Goal: Information Seeking & Learning: Learn about a topic

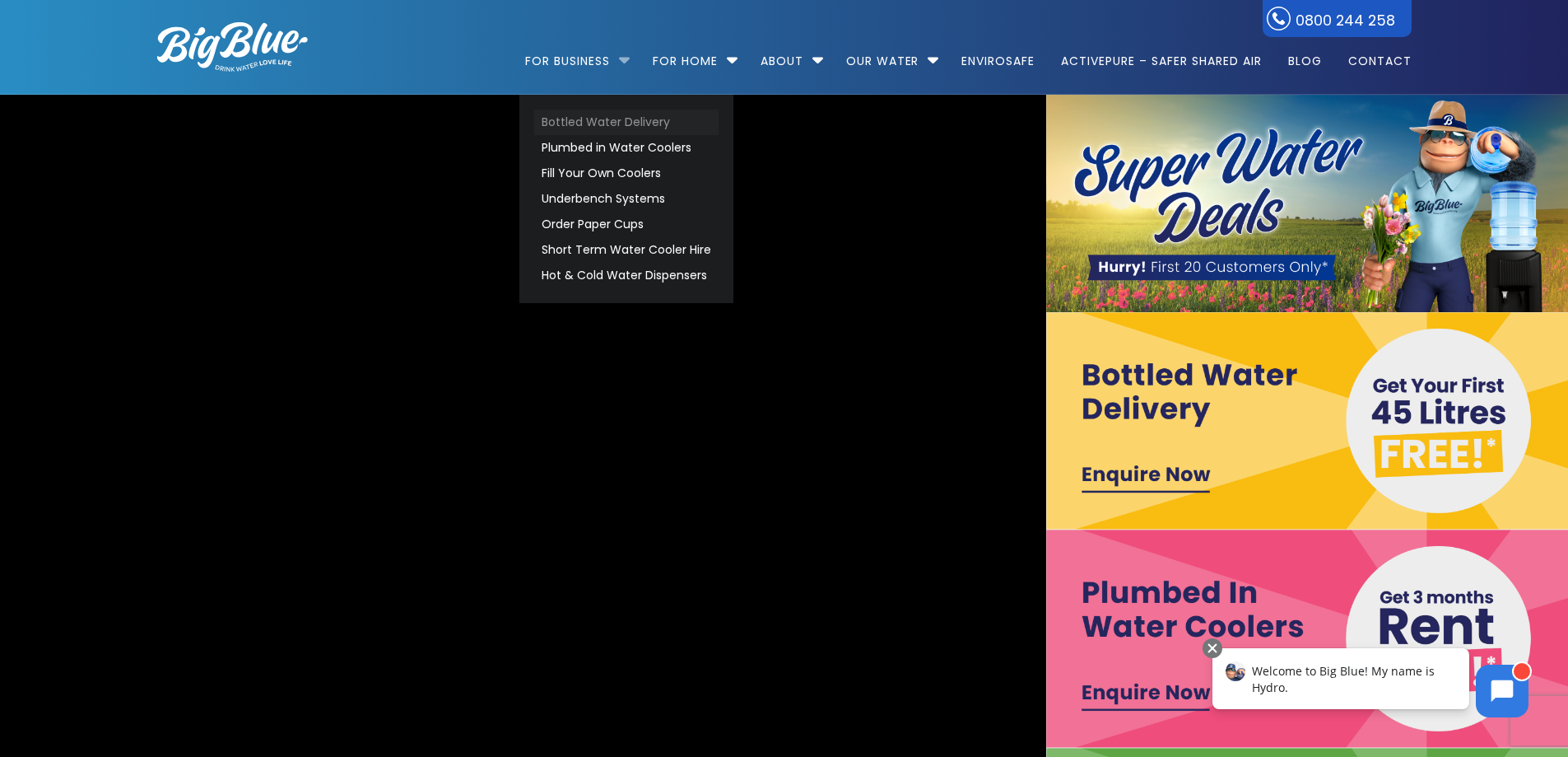
click at [568, 118] on link "Bottled Water Delivery" at bounding box center [627, 122] width 184 height 25
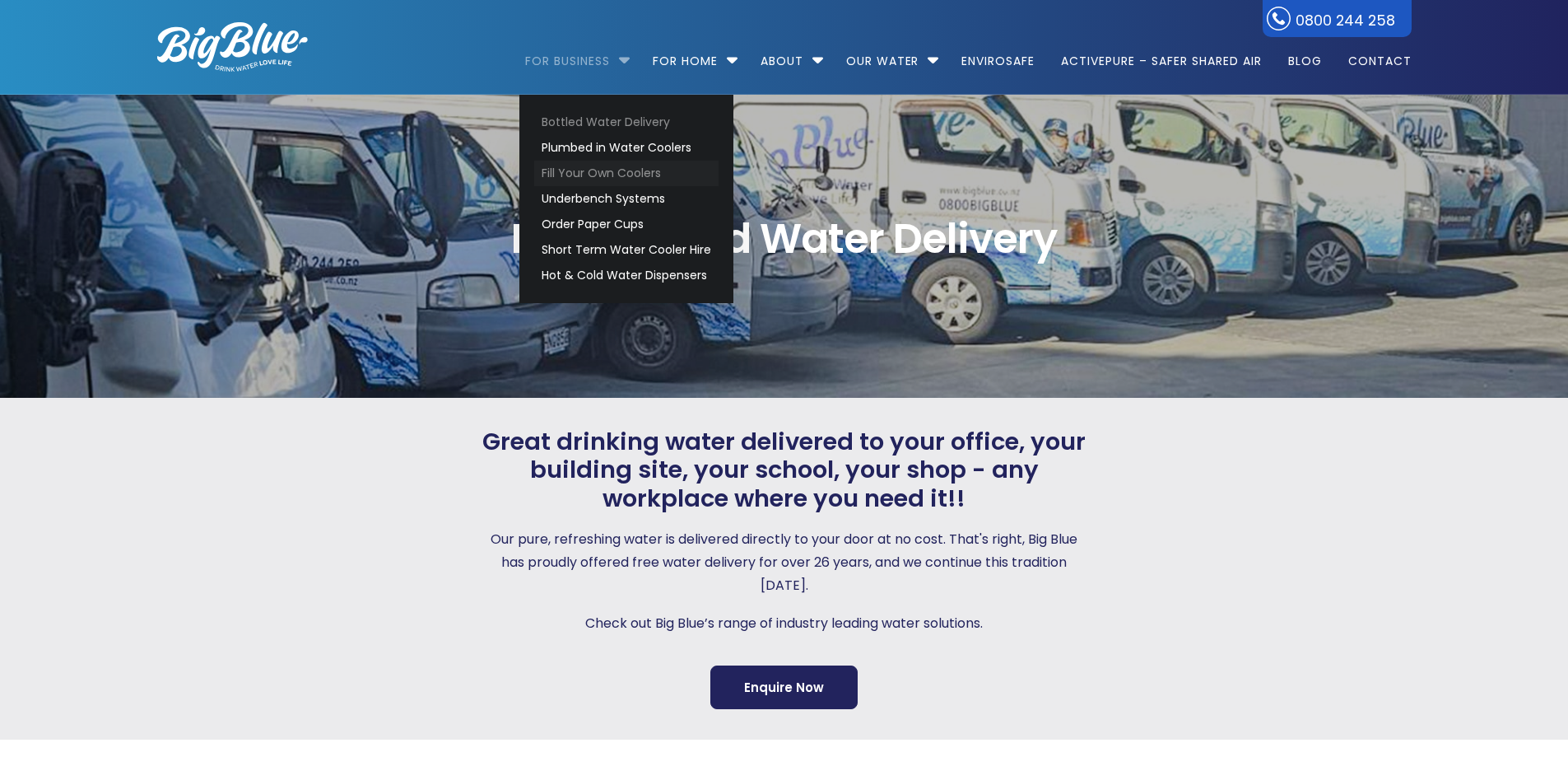
click at [568, 169] on link "Fill Your Own Coolers" at bounding box center [627, 173] width 184 height 25
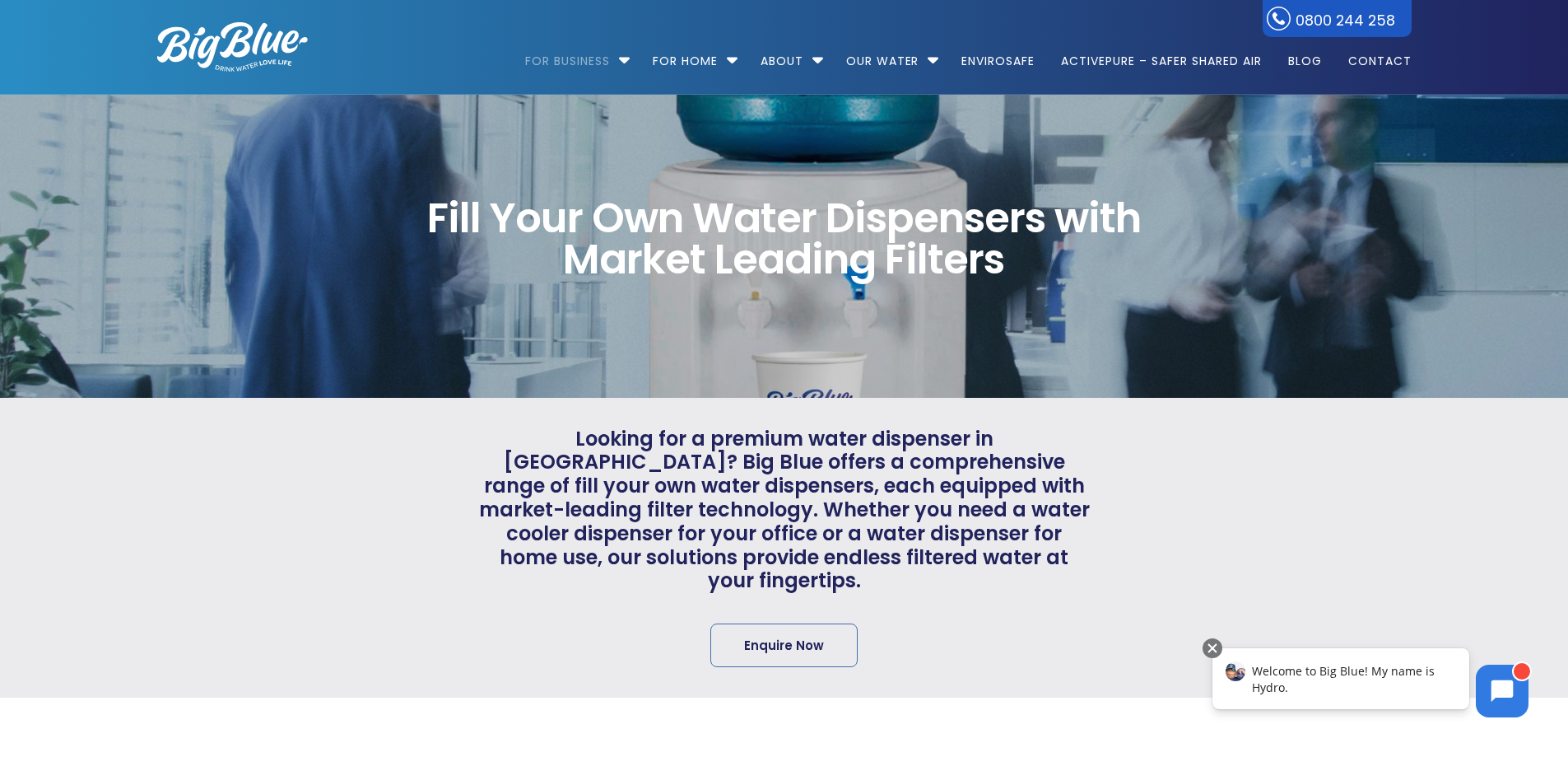
click at [276, 325] on div "Fill Your Own Water Dispensers with Market Leading Filters" at bounding box center [785, 247] width 1314 height 303
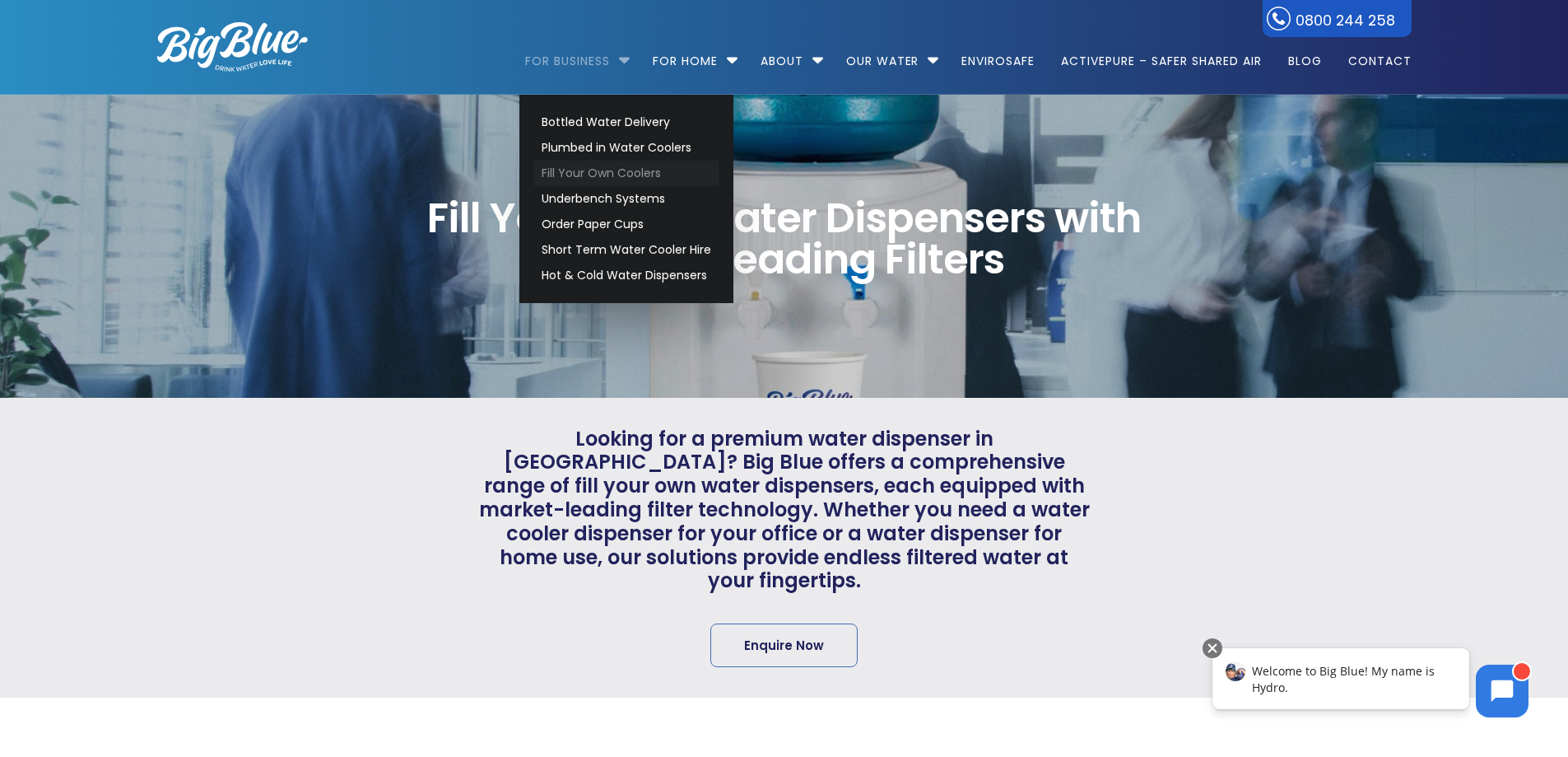
click at [592, 176] on link "Fill Your Own Coolers" at bounding box center [627, 173] width 184 height 25
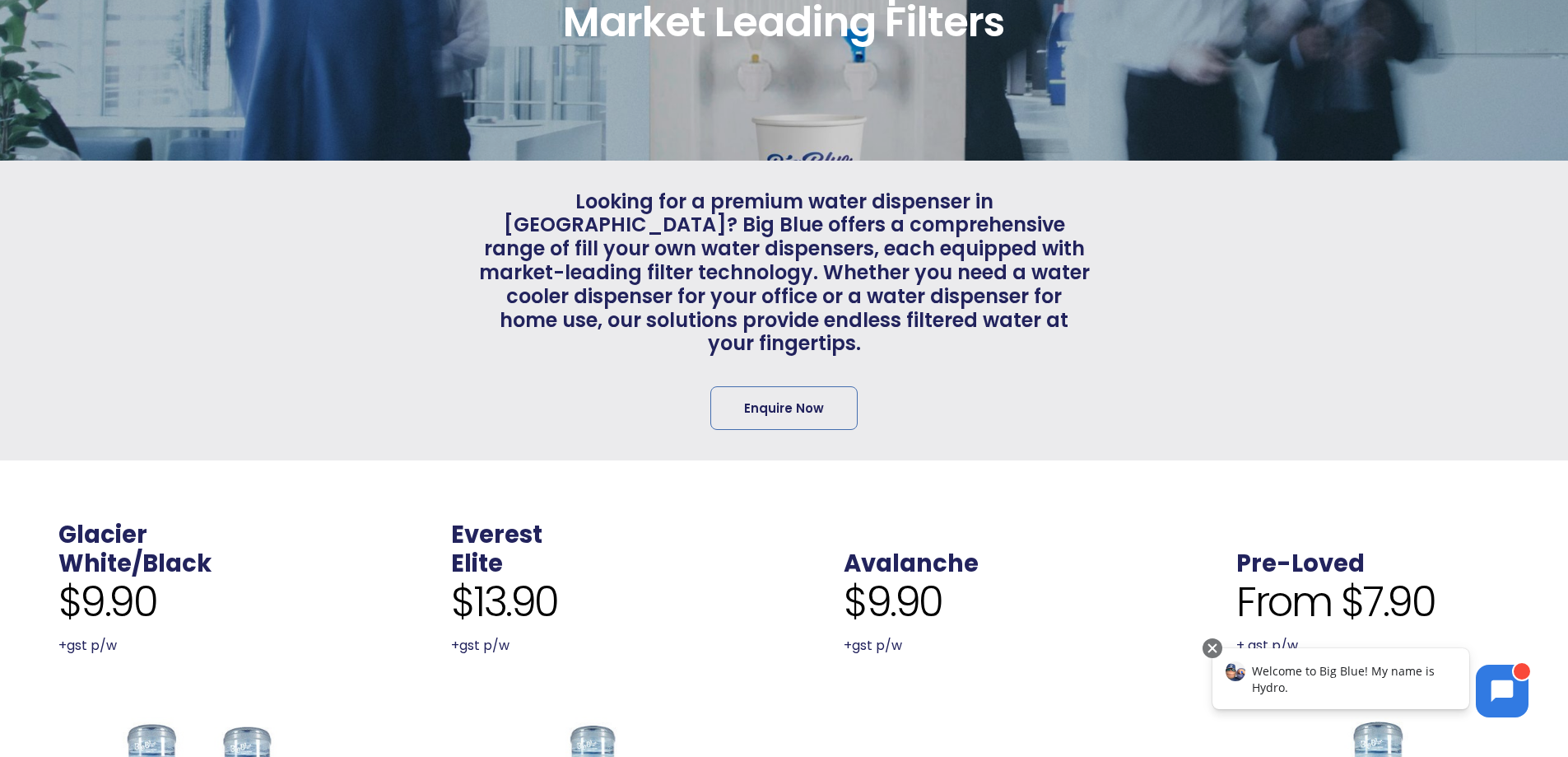
scroll to position [576, 0]
